Goal: Information Seeking & Learning: Learn about a topic

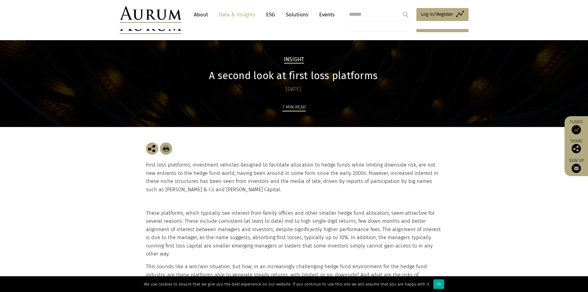
scroll to position [255, 0]
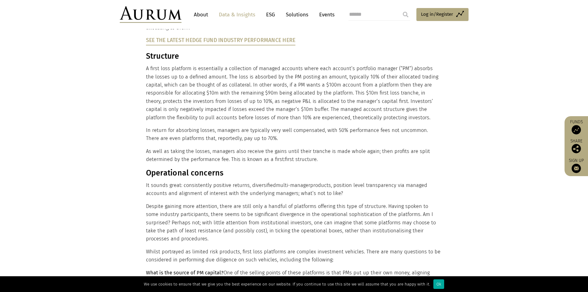
click at [217, 213] on p "Despite gaining more attention, there are still only a handful of platforms off…" at bounding box center [293, 222] width 295 height 41
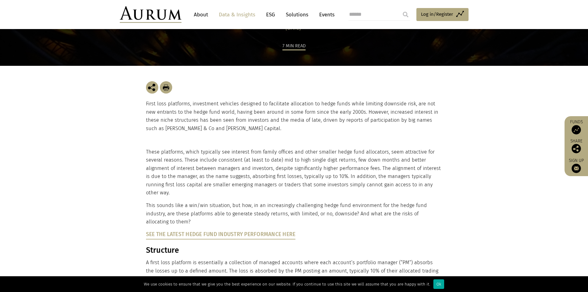
scroll to position [61, 0]
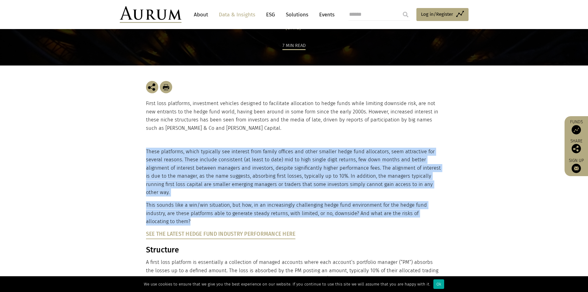
drag, startPoint x: 217, startPoint y: 213, endPoint x: 140, endPoint y: 178, distance: 84.0
click at [183, 168] on p "These platforms, which typically see interest from family offices and other sma…" at bounding box center [293, 172] width 295 height 49
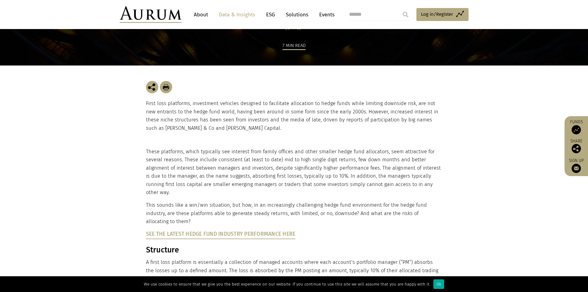
click at [156, 180] on p "These platforms, which typically see interest from family offices and other sma…" at bounding box center [293, 172] width 295 height 49
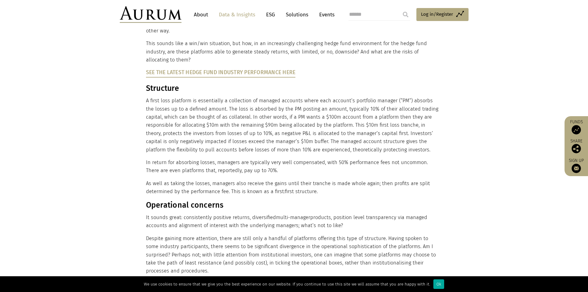
scroll to position [223, 0]
click at [317, 181] on p "As well as taking the losses, managers also receive the gains until their tranc…" at bounding box center [293, 187] width 295 height 16
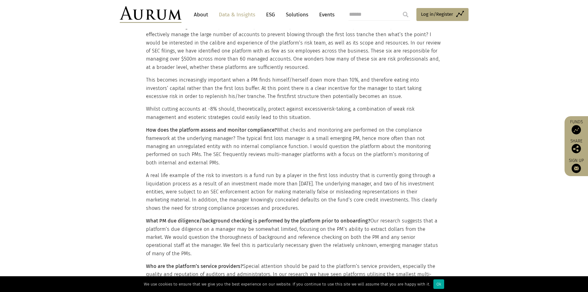
scroll to position [715, 0]
click at [323, 136] on p "How does the platform assess and monitor compliance? What checks and monitoring…" at bounding box center [293, 146] width 295 height 41
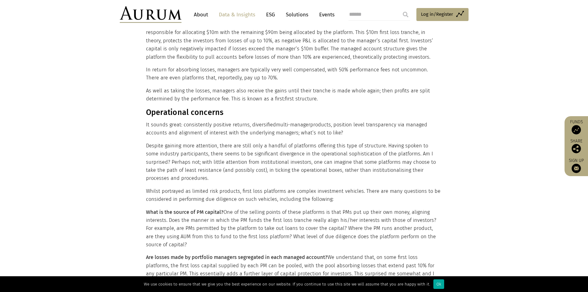
scroll to position [316, 0]
